Goal: Task Accomplishment & Management: Use online tool/utility

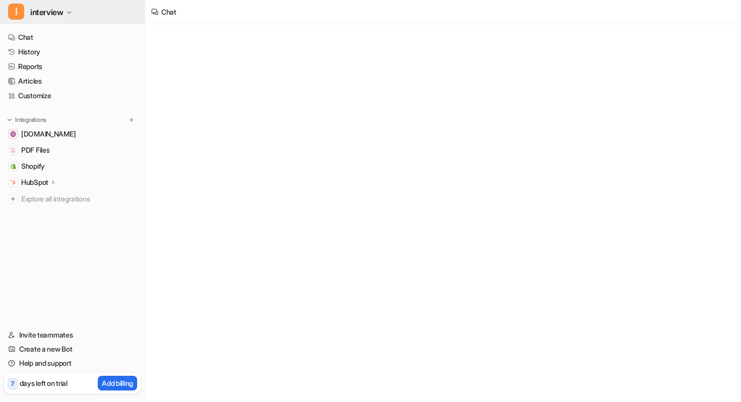
click at [54, 13] on span "interview" at bounding box center [46, 12] width 33 height 14
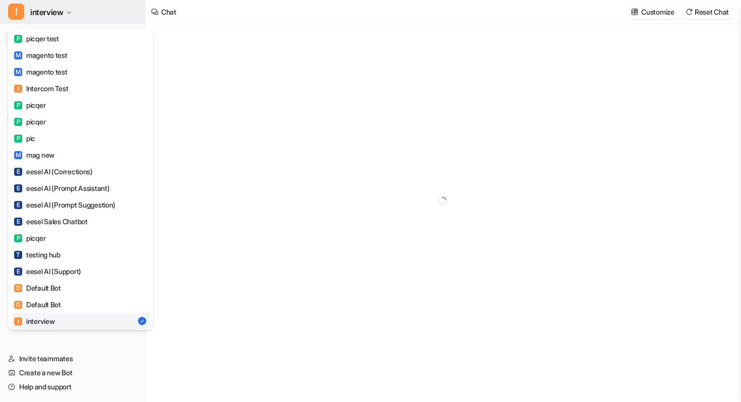
type textarea "**********"
click at [54, 13] on span "interview" at bounding box center [46, 12] width 33 height 14
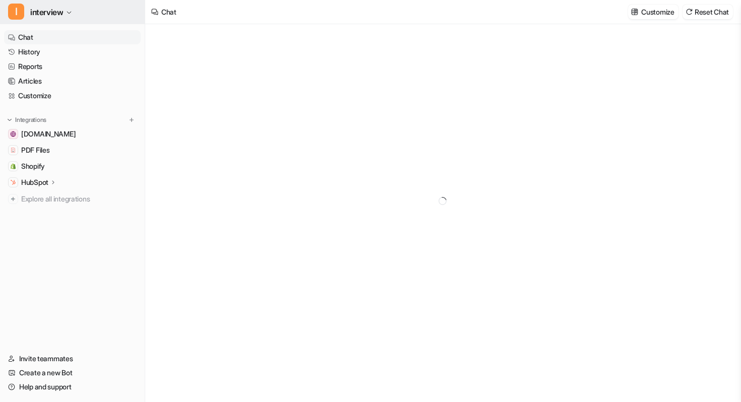
click at [54, 13] on span "interview" at bounding box center [46, 12] width 33 height 14
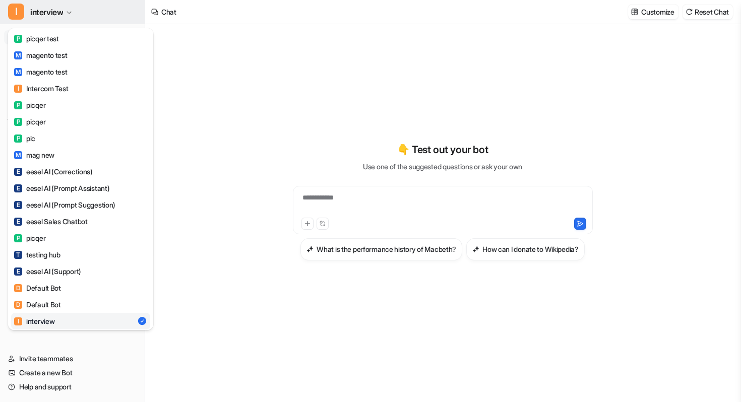
click at [54, 19] on span "interview" at bounding box center [46, 12] width 33 height 14
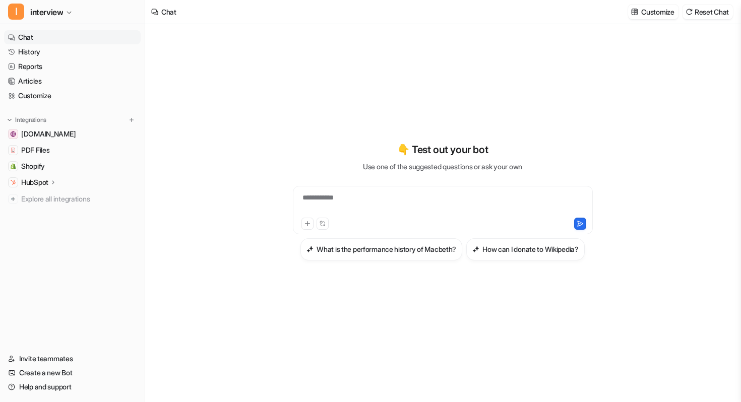
click at [54, 179] on icon at bounding box center [53, 182] width 7 height 8
click at [51, 200] on p "Overview" at bounding box center [44, 197] width 30 height 10
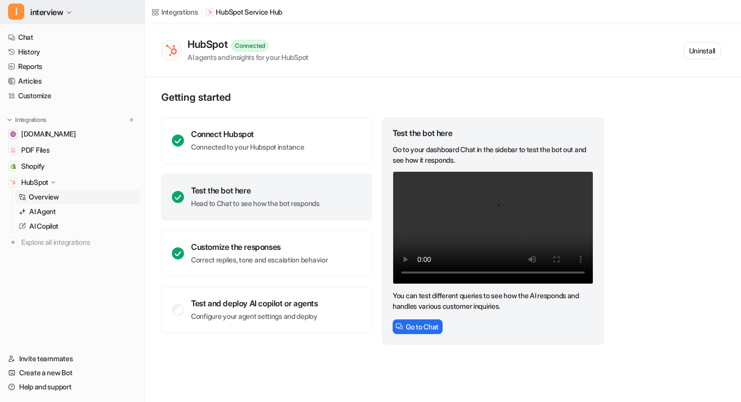
click at [72, 9] on button "I interview" at bounding box center [72, 12] width 145 height 24
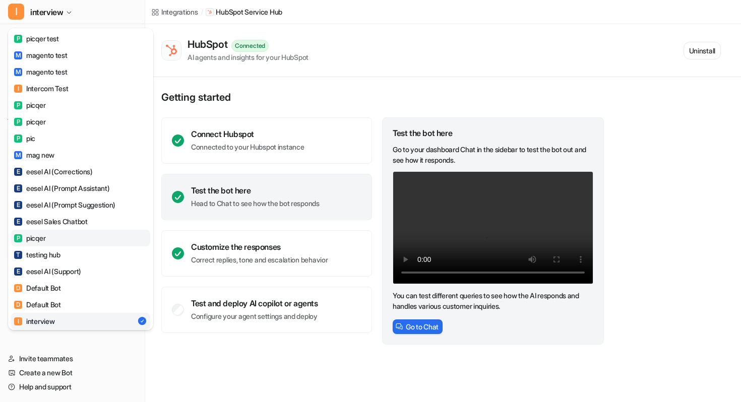
scroll to position [77, 0]
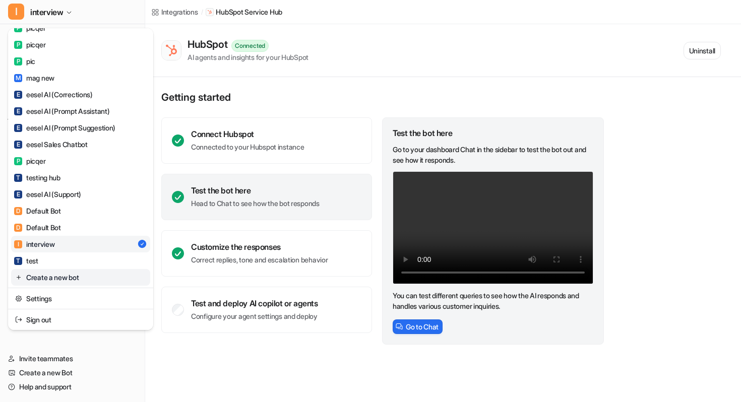
click at [76, 283] on link "Create a new bot" at bounding box center [80, 277] width 139 height 17
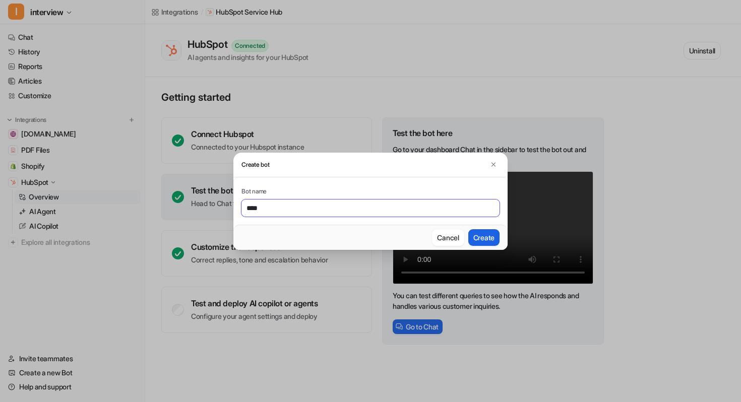
type input "****"
click at [484, 239] on button "Create" at bounding box center [483, 237] width 31 height 17
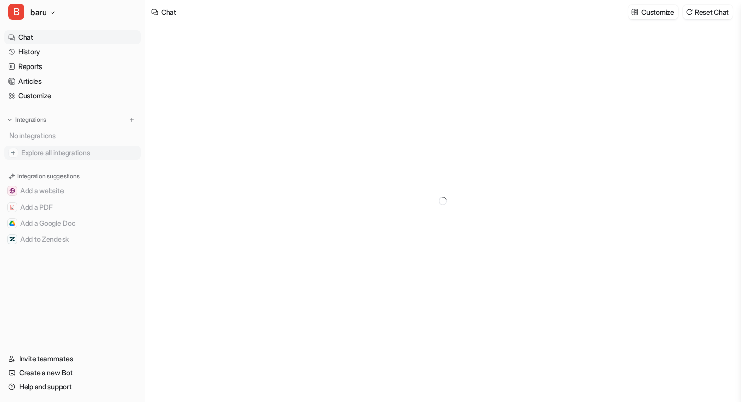
click at [60, 151] on span "Explore all integrations" at bounding box center [78, 153] width 115 height 16
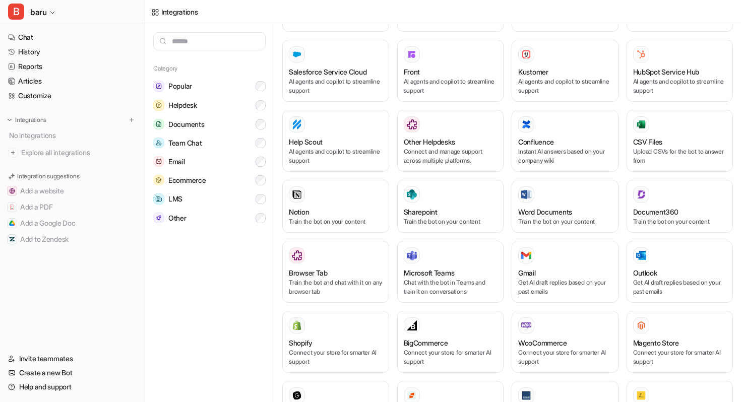
scroll to position [255, 0]
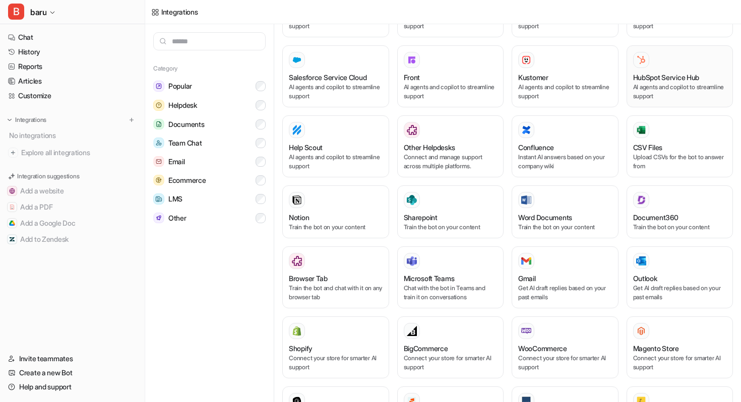
click at [672, 73] on h3 "HubSpot Service Hub" at bounding box center [666, 77] width 67 height 11
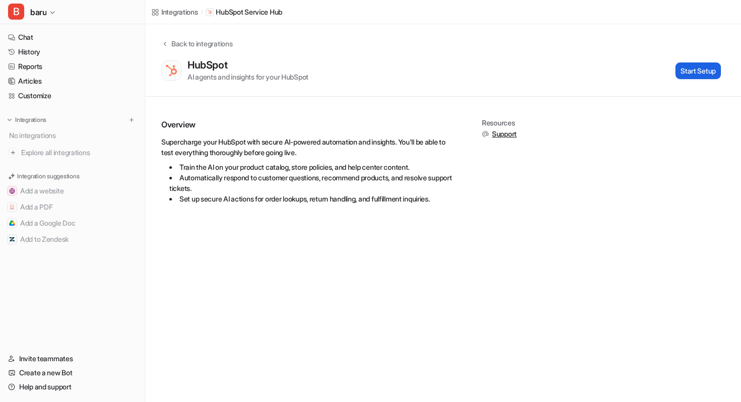
click at [693, 74] on button "Start Setup" at bounding box center [697, 71] width 45 height 17
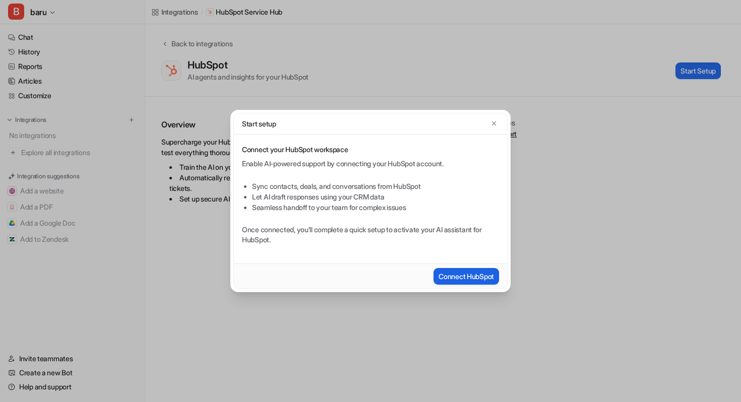
click at [461, 272] on button "Connect HubSpot" at bounding box center [467, 276] width 66 height 17
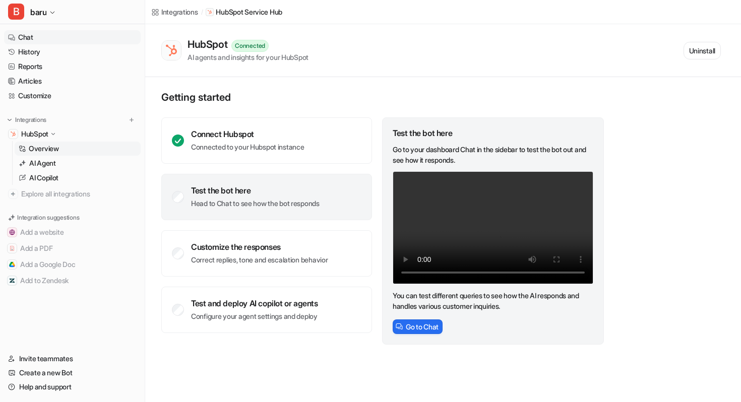
click at [61, 39] on link "Chat" at bounding box center [72, 37] width 137 height 14
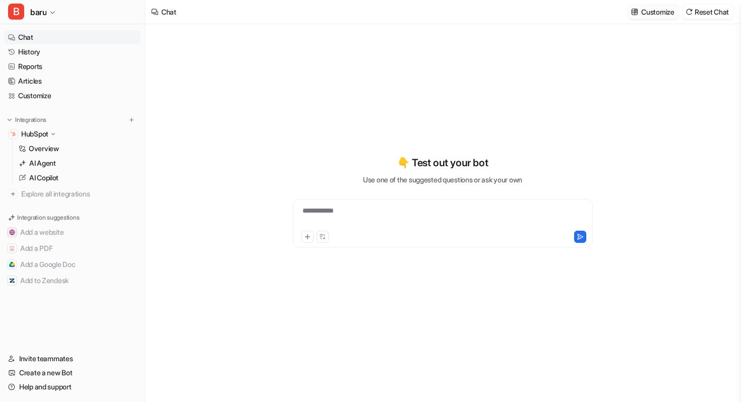
click at [664, 12] on p "Customize" at bounding box center [657, 12] width 33 height 11
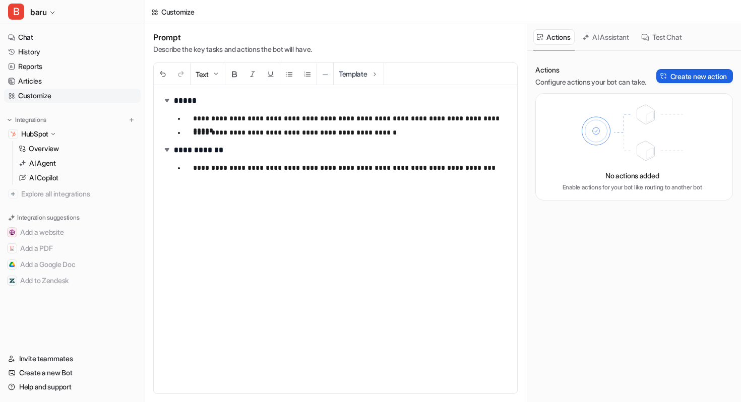
click at [669, 72] on button "Create new action" at bounding box center [694, 76] width 77 height 14
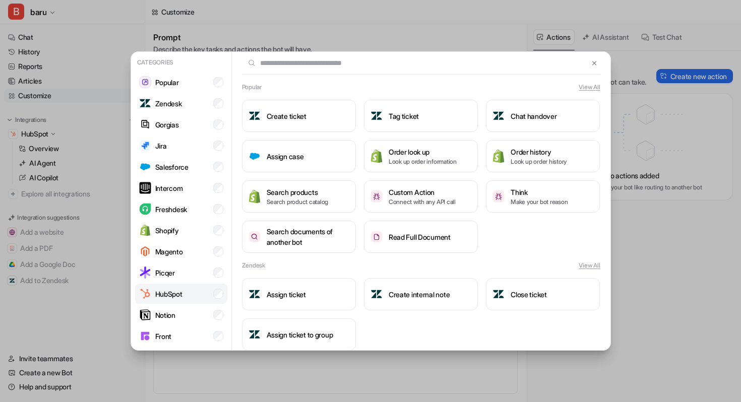
click at [168, 287] on li "HubSpot" at bounding box center [181, 294] width 92 height 20
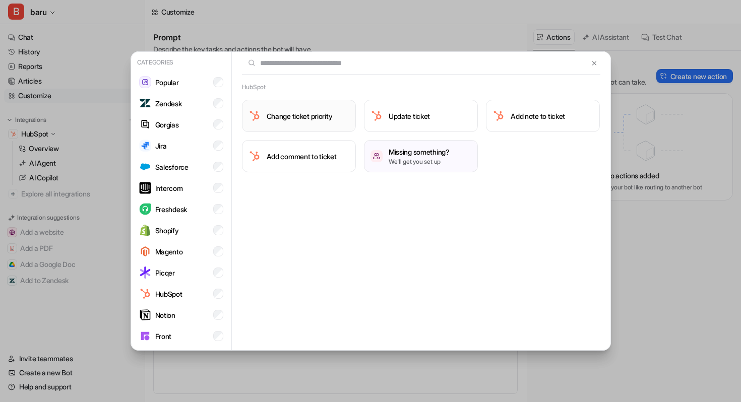
click at [324, 115] on h3 "Change ticket priority" at bounding box center [300, 116] width 66 height 11
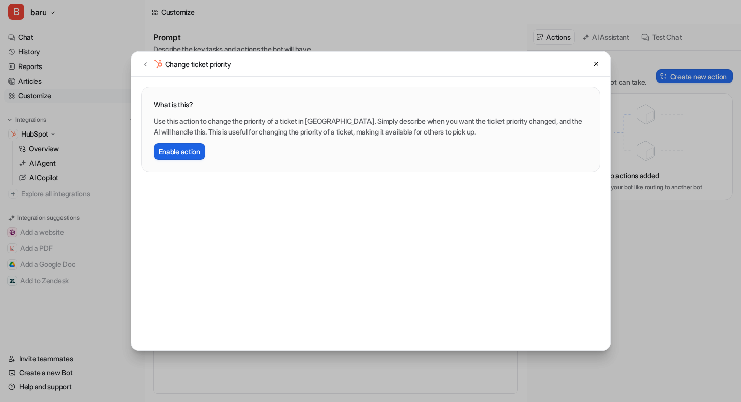
click at [188, 151] on button "Enable action" at bounding box center [179, 151] width 51 height 17
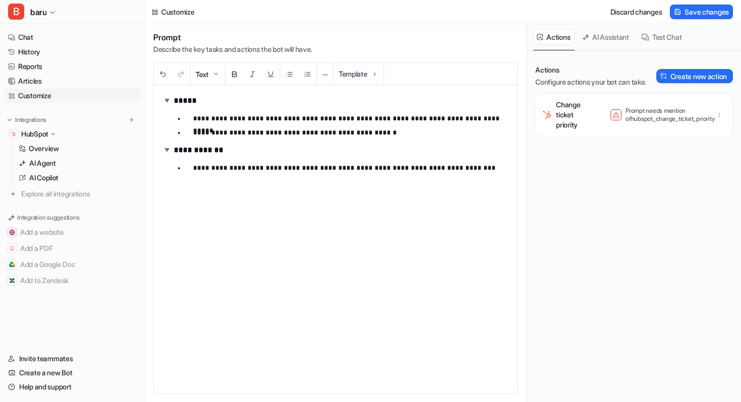
click at [678, 67] on div "Actions Configure actions your bot can take. Create new action" at bounding box center [634, 76] width 198 height 22
click at [678, 74] on button "Create new action" at bounding box center [694, 76] width 77 height 14
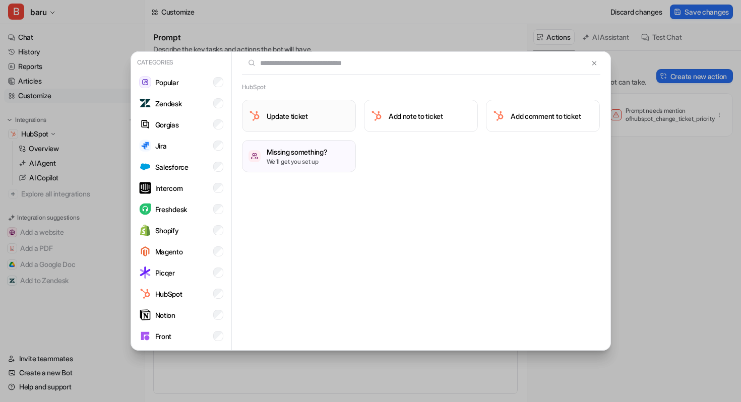
click at [322, 111] on button "Update ticket" at bounding box center [299, 116] width 114 height 32
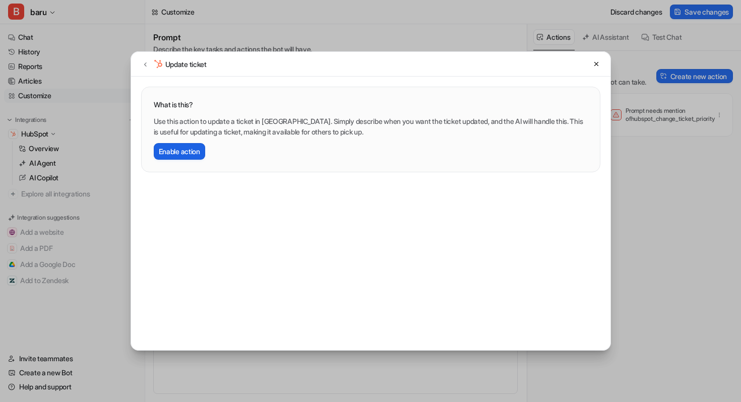
click at [199, 150] on button "Enable action" at bounding box center [179, 151] width 51 height 17
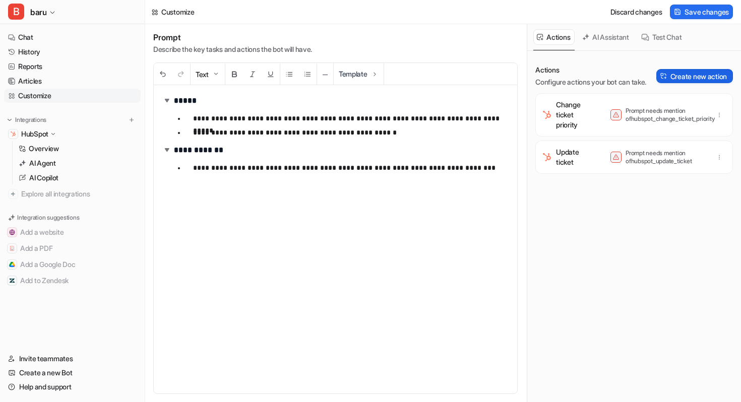
click at [710, 79] on button "Create new action" at bounding box center [694, 76] width 77 height 14
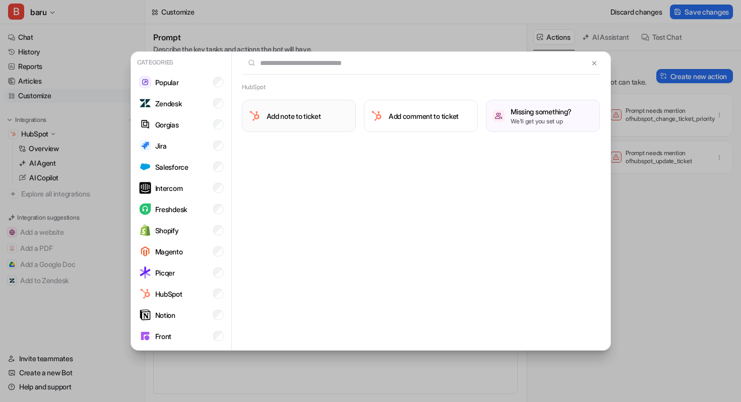
click at [317, 121] on button "Add note to ticket" at bounding box center [299, 116] width 114 height 32
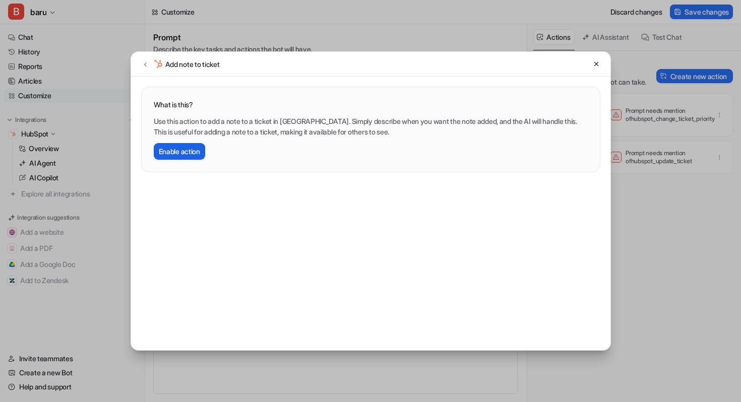
click at [205, 152] on button "Enable action" at bounding box center [179, 151] width 51 height 17
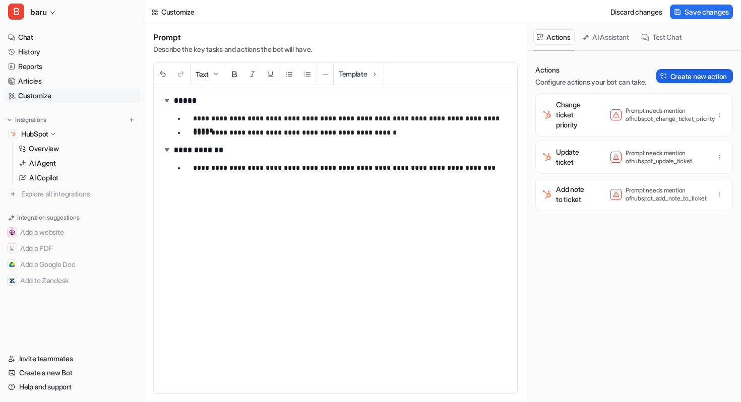
click at [693, 77] on button "Create new action" at bounding box center [694, 76] width 77 height 14
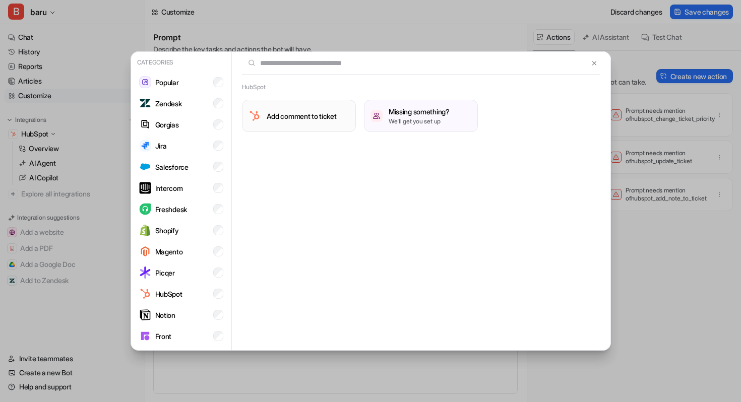
click at [312, 114] on h3 "Add comment to ticket" at bounding box center [302, 116] width 70 height 11
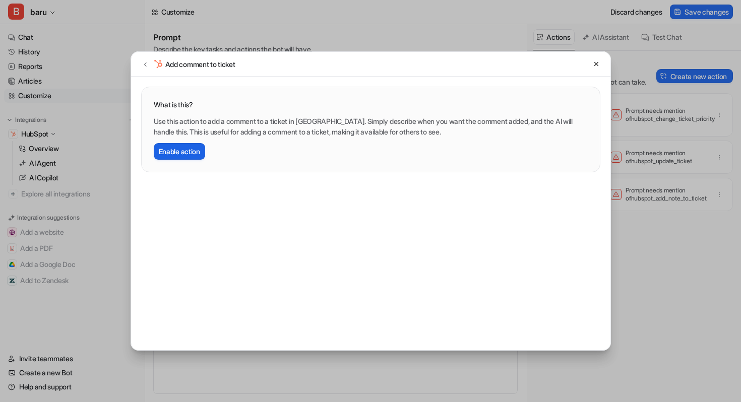
click at [183, 148] on button "Enable action" at bounding box center [179, 151] width 51 height 17
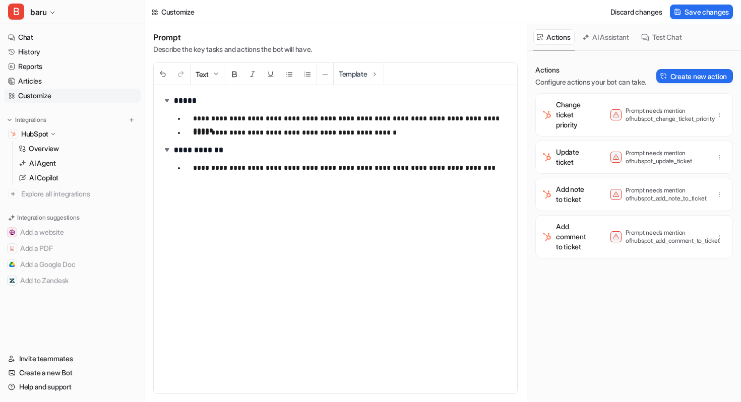
click at [417, 163] on p "**********" at bounding box center [351, 168] width 316 height 12
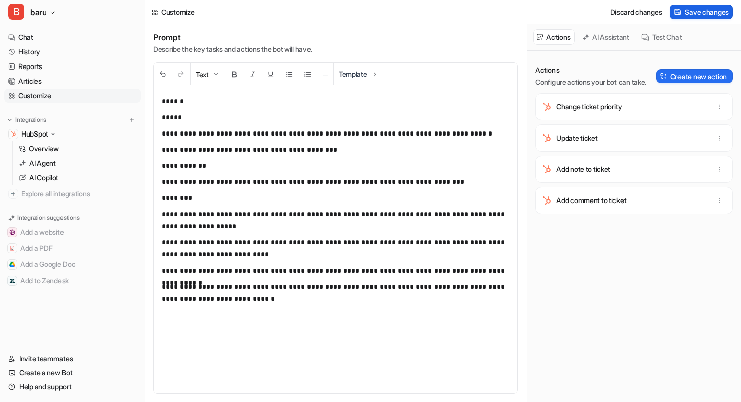
click at [694, 11] on span "Save changes" at bounding box center [707, 12] width 44 height 11
click at [55, 134] on icon at bounding box center [53, 134] width 8 height 7
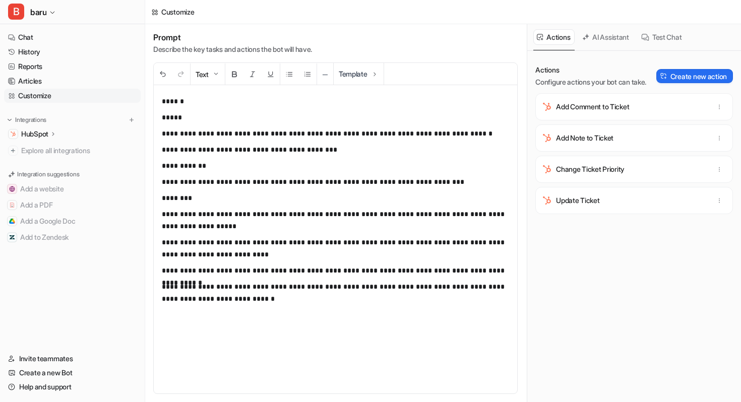
click at [61, 130] on div "HubSpot" at bounding box center [72, 134] width 137 height 14
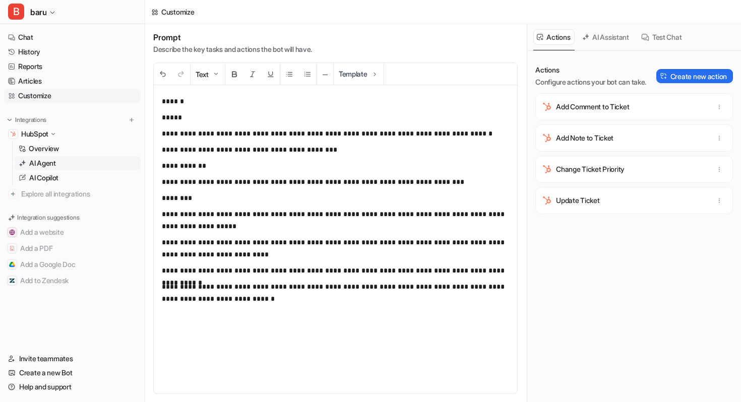
click at [50, 165] on p "AI Agent" at bounding box center [42, 163] width 27 height 10
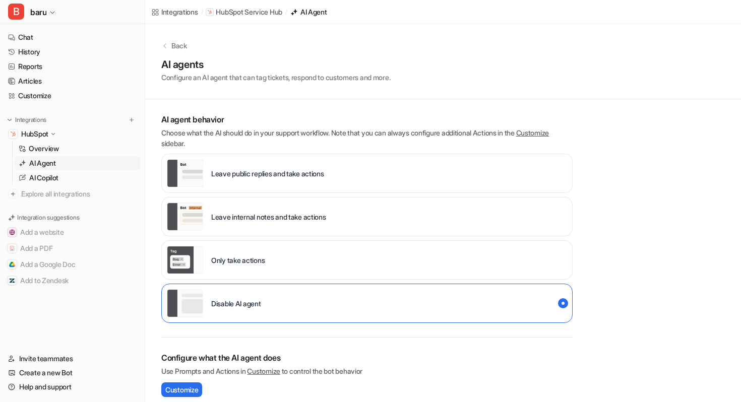
click at [277, 218] on p "Leave internal notes and take actions" at bounding box center [268, 217] width 115 height 11
